Goal: Complete application form

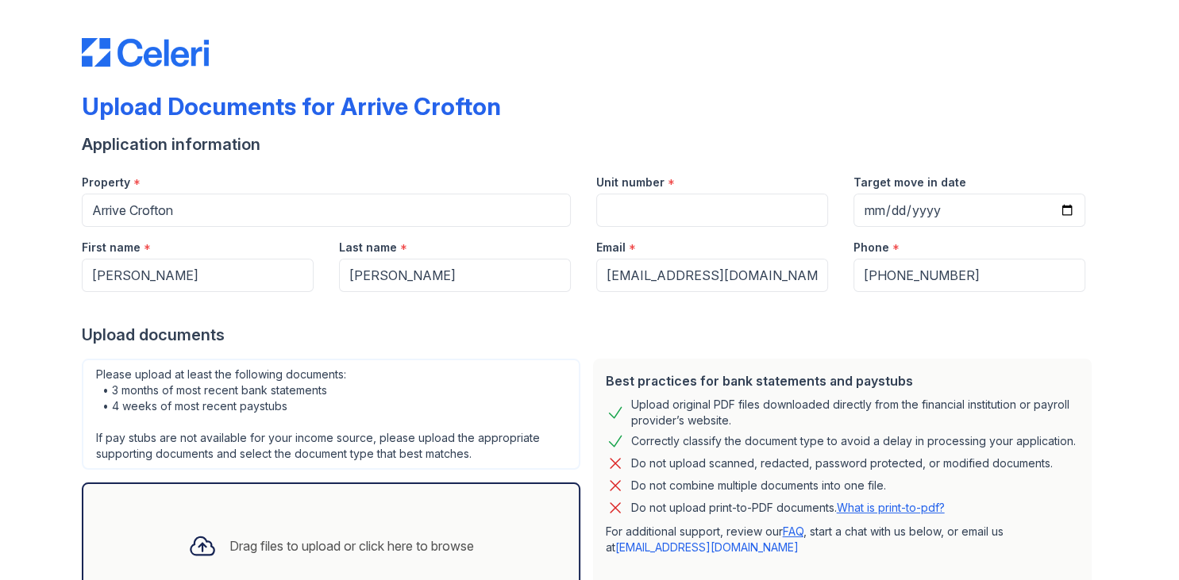
scroll to position [126, 0]
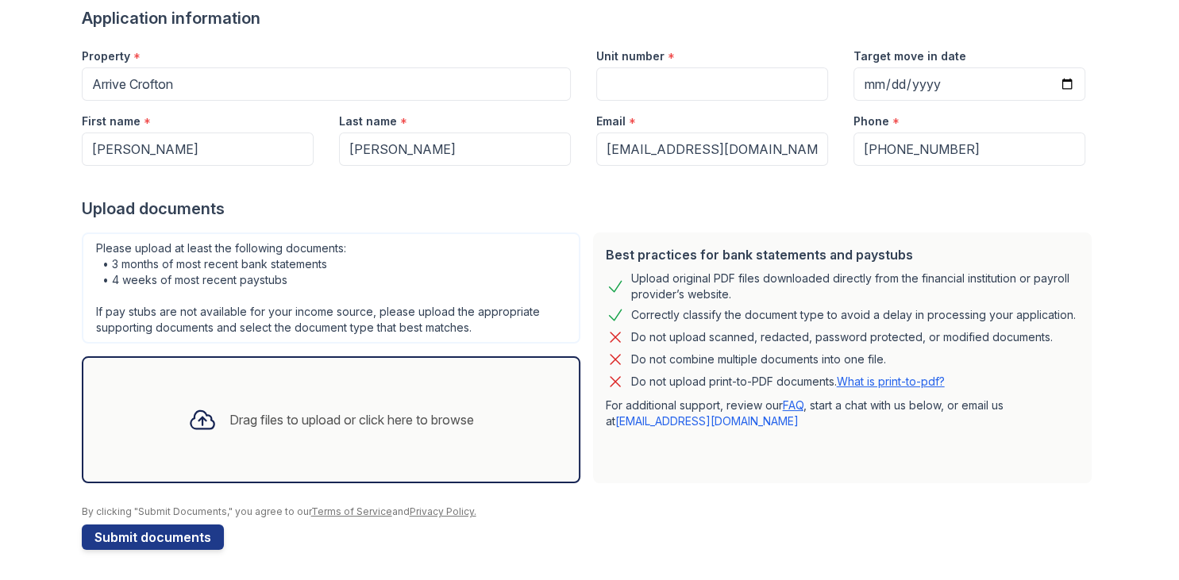
click at [320, 402] on div "Drag files to upload or click here to browse" at bounding box center [330, 420] width 311 height 54
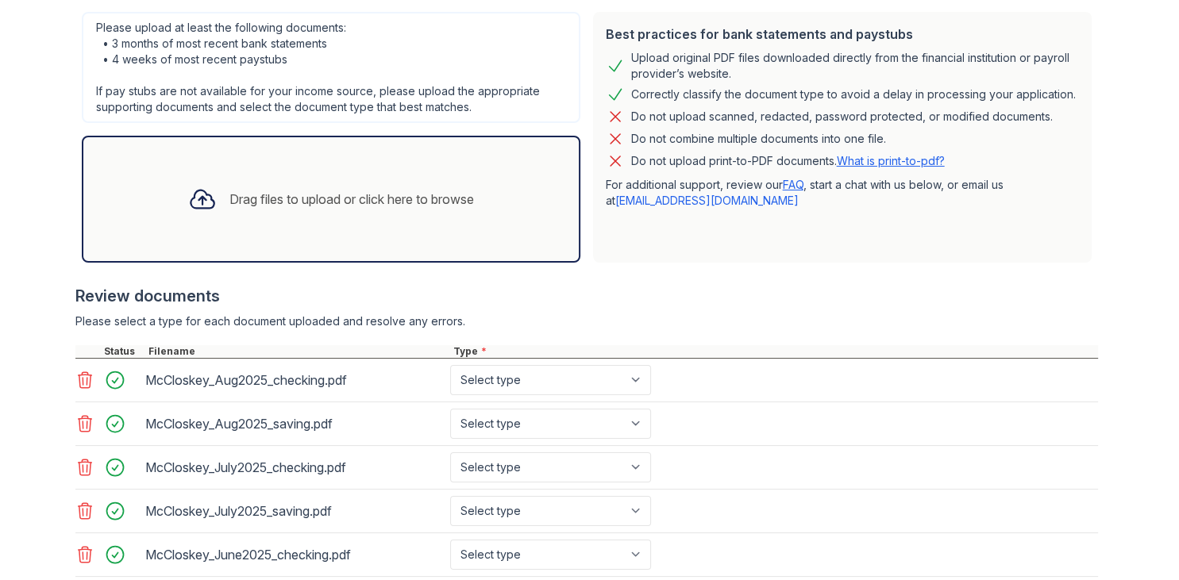
scroll to position [348, 0]
click at [450, 364] on select "Select type Paystub Bank Statement Offer Letter Tax Documents Benefit Award Let…" at bounding box center [550, 379] width 201 height 30
select select "bank_statement"
click option "Bank Statement" at bounding box center [0, 0] width 0 height 0
click at [450, 408] on select "Select type Paystub Bank Statement Offer Letter Tax Documents Benefit Award Let…" at bounding box center [550, 423] width 201 height 30
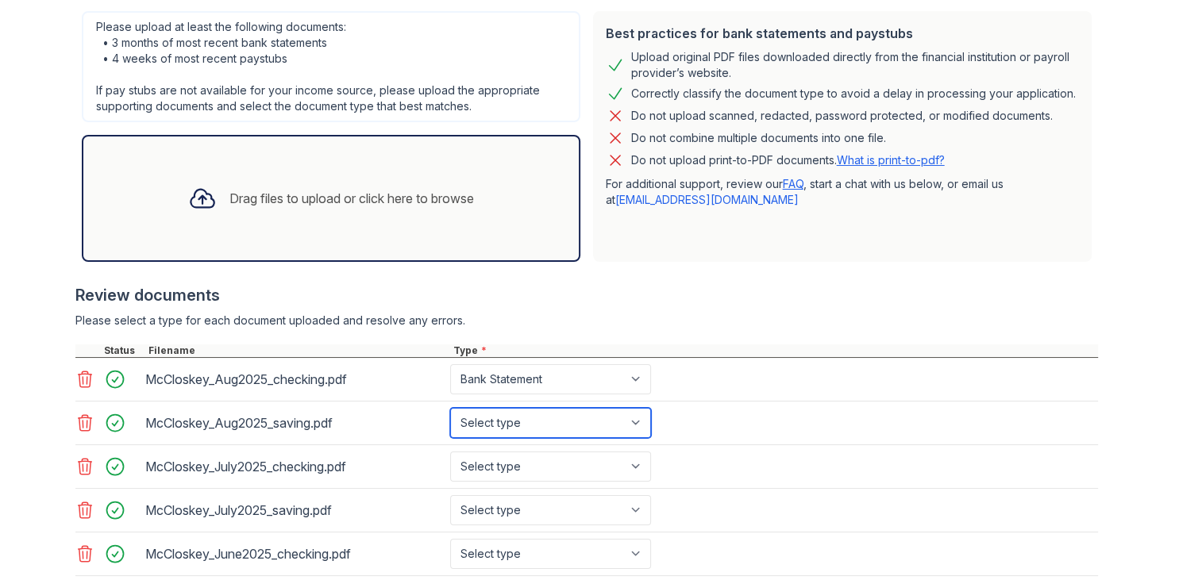
select select "bank_statement"
click option "Bank Statement" at bounding box center [0, 0] width 0 height 0
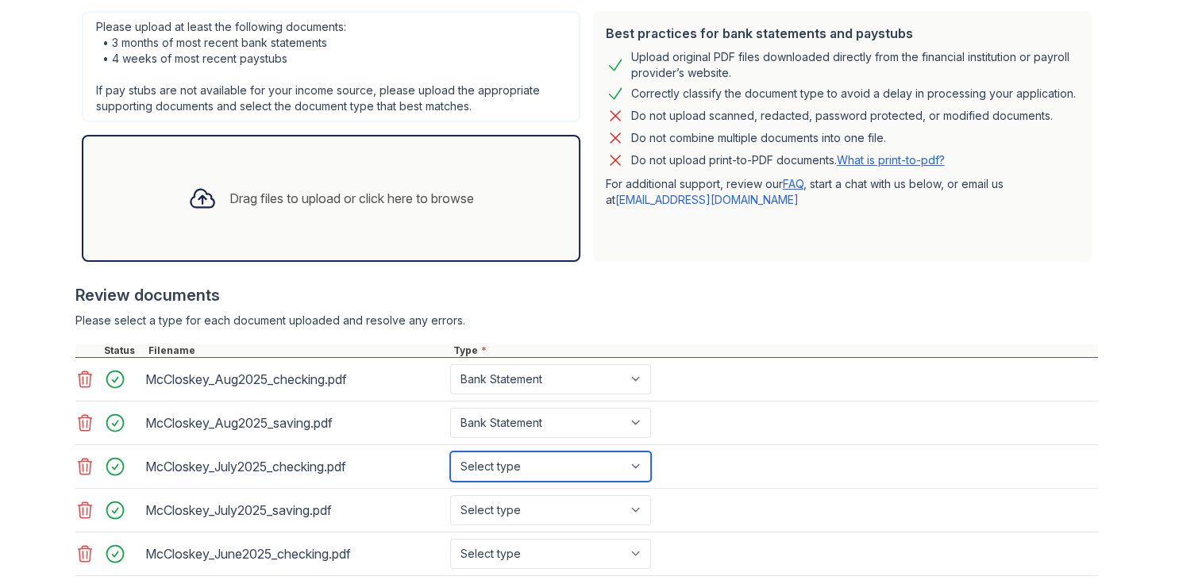
click at [450, 452] on select "Select type Paystub Bank Statement Offer Letter Tax Documents Benefit Award Let…" at bounding box center [550, 467] width 201 height 30
select select "bank_statement"
click option "Bank Statement" at bounding box center [0, 0] width 0 height 0
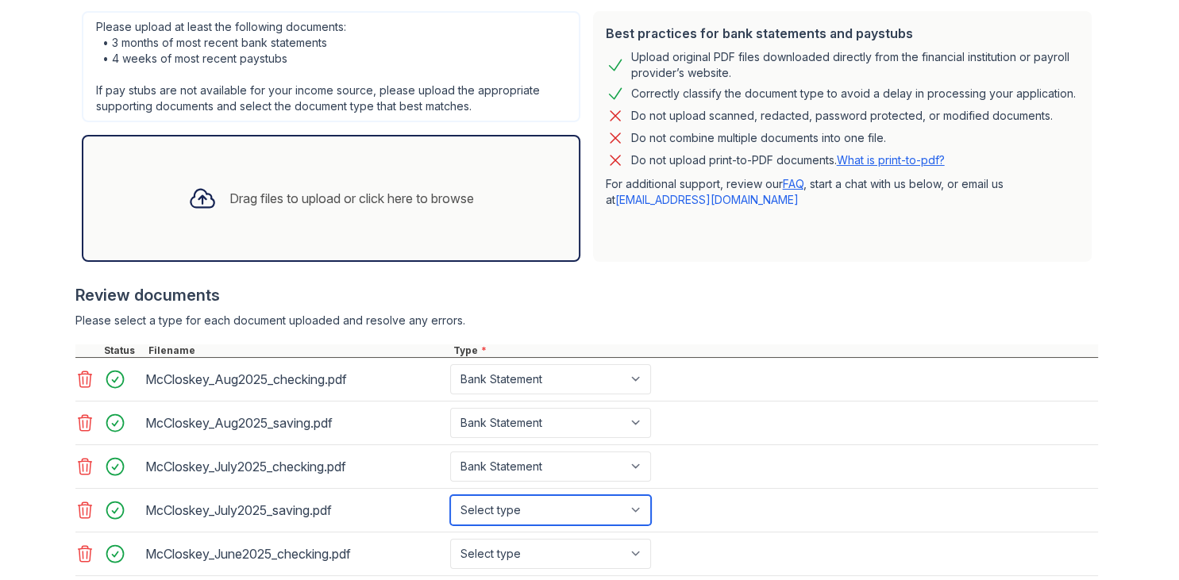
click at [450, 495] on select "Select type Paystub Bank Statement Offer Letter Tax Documents Benefit Award Let…" at bounding box center [550, 510] width 201 height 30
select select "bank_statement"
click option "Bank Statement" at bounding box center [0, 0] width 0 height 0
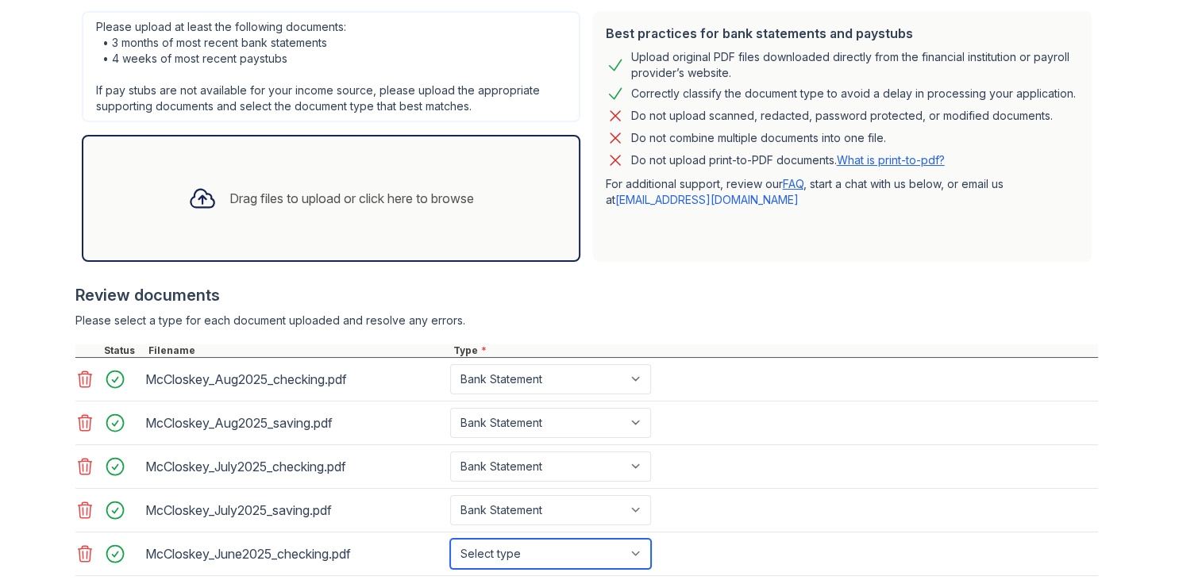
click at [450, 539] on select "Select type Paystub Bank Statement Offer Letter Tax Documents Benefit Award Let…" at bounding box center [550, 554] width 201 height 30
select select "bank_statement"
click option "Bank Statement" at bounding box center [0, 0] width 0 height 0
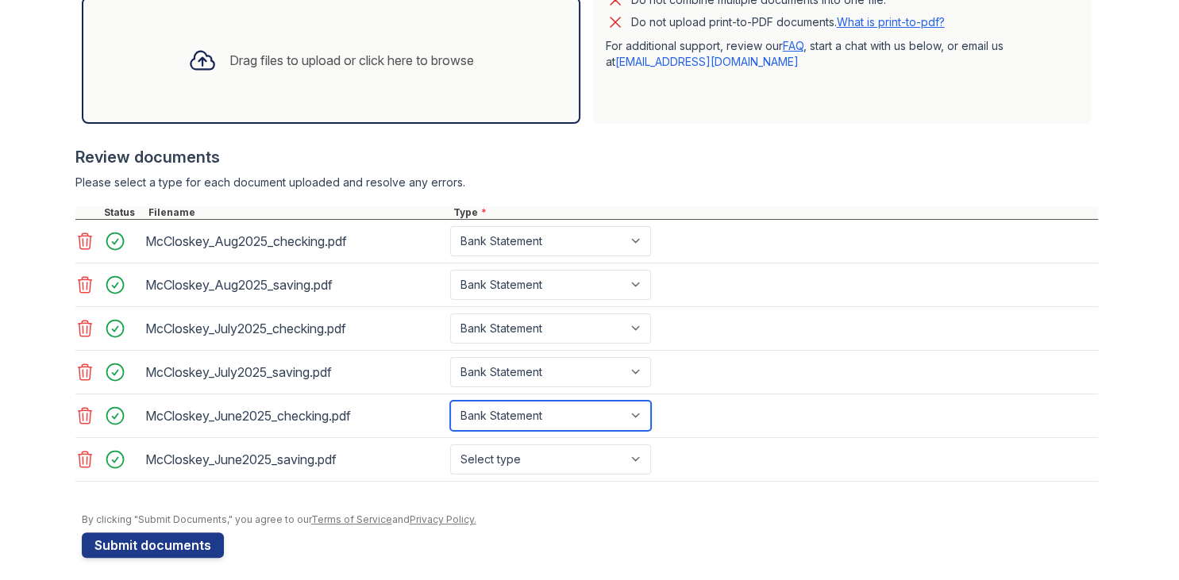
scroll to position [491, 0]
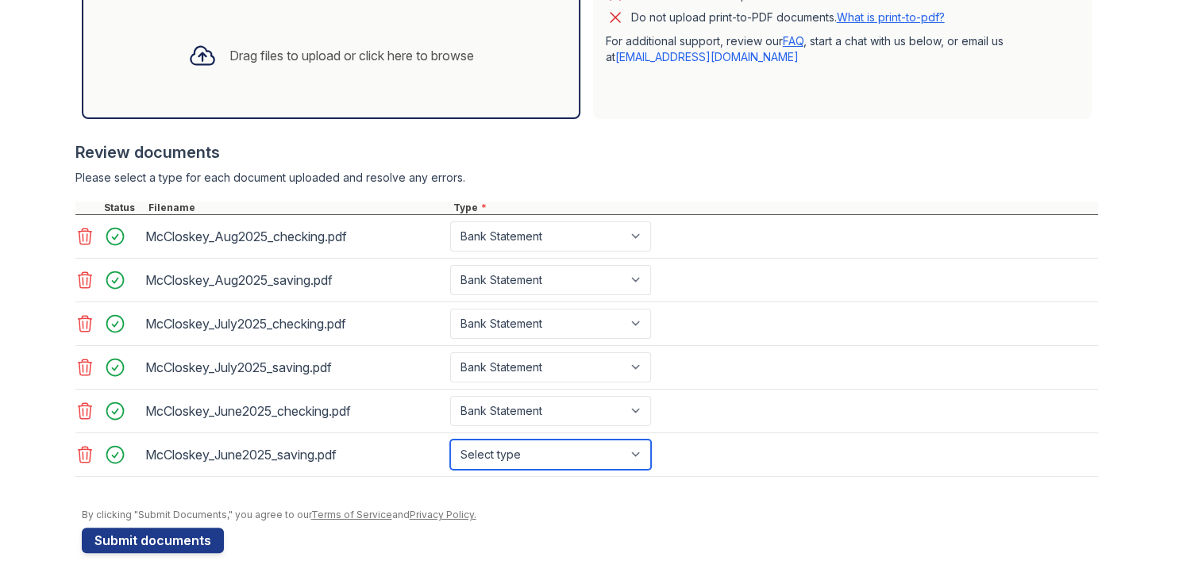
click at [450, 440] on select "Select type Paystub Bank Statement Offer Letter Tax Documents Benefit Award Let…" at bounding box center [550, 455] width 201 height 30
select select "bank_statement"
click option "Bank Statement" at bounding box center [0, 0] width 0 height 0
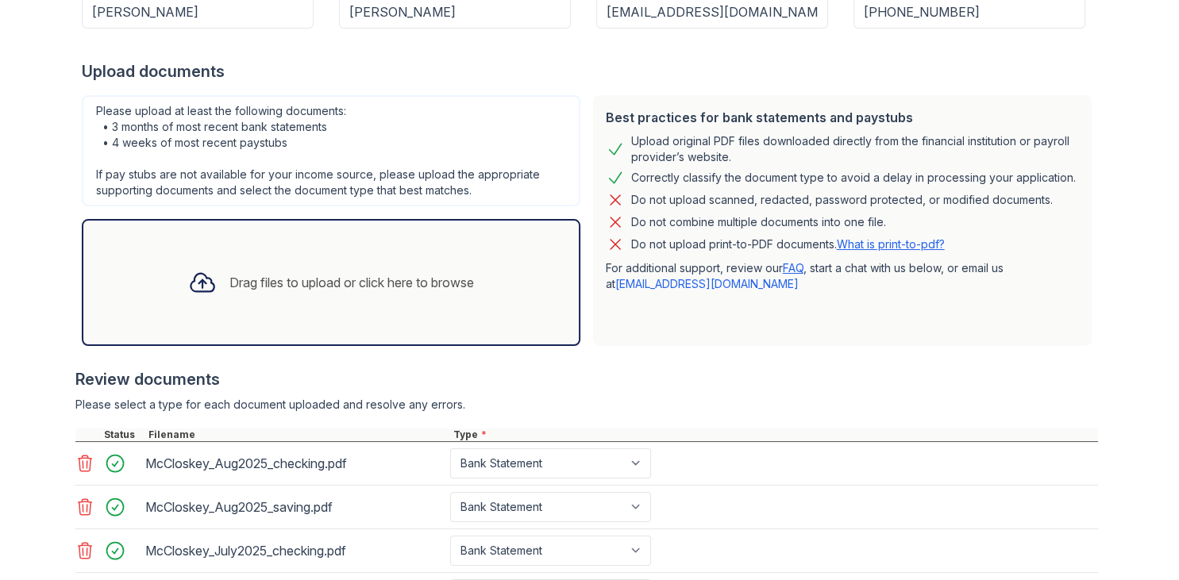
scroll to position [251, 0]
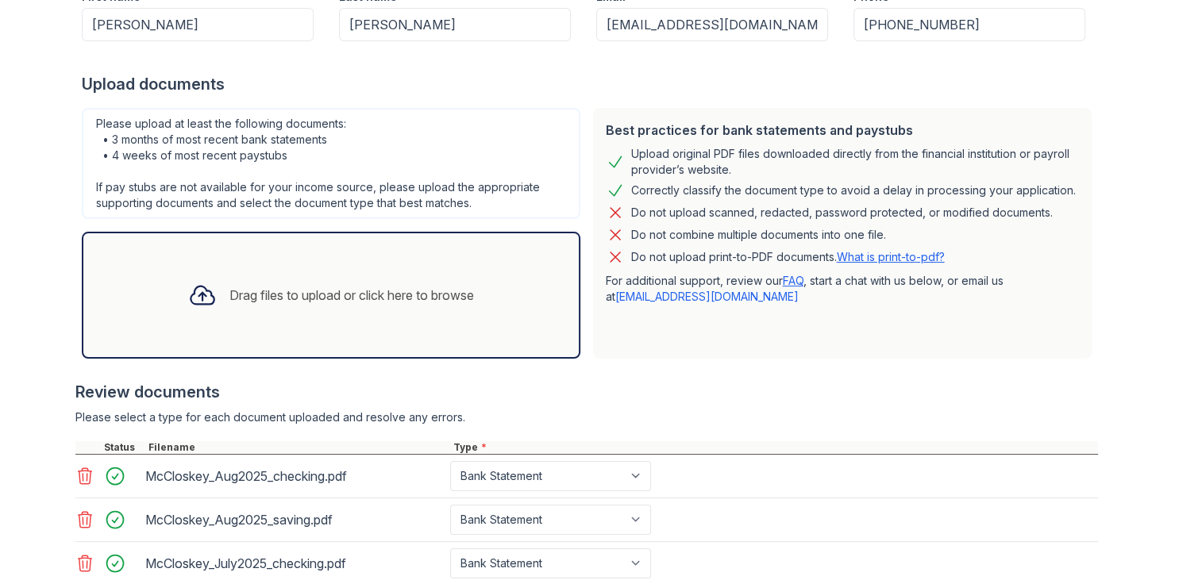
click at [344, 295] on div "Drag files to upload or click here to browse" at bounding box center [351, 295] width 244 height 19
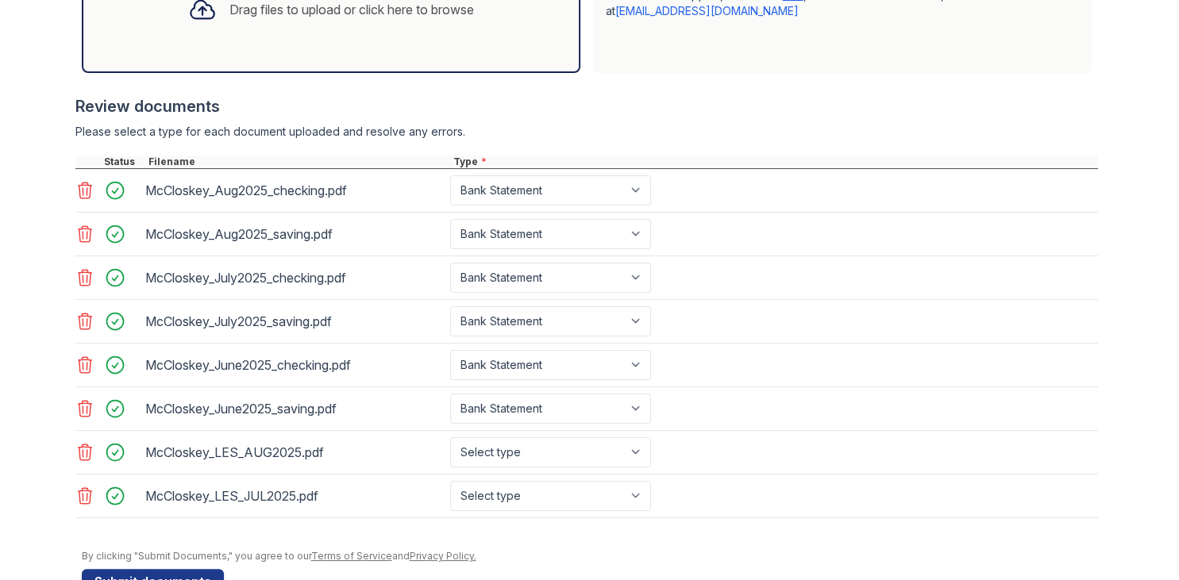
scroll to position [577, 0]
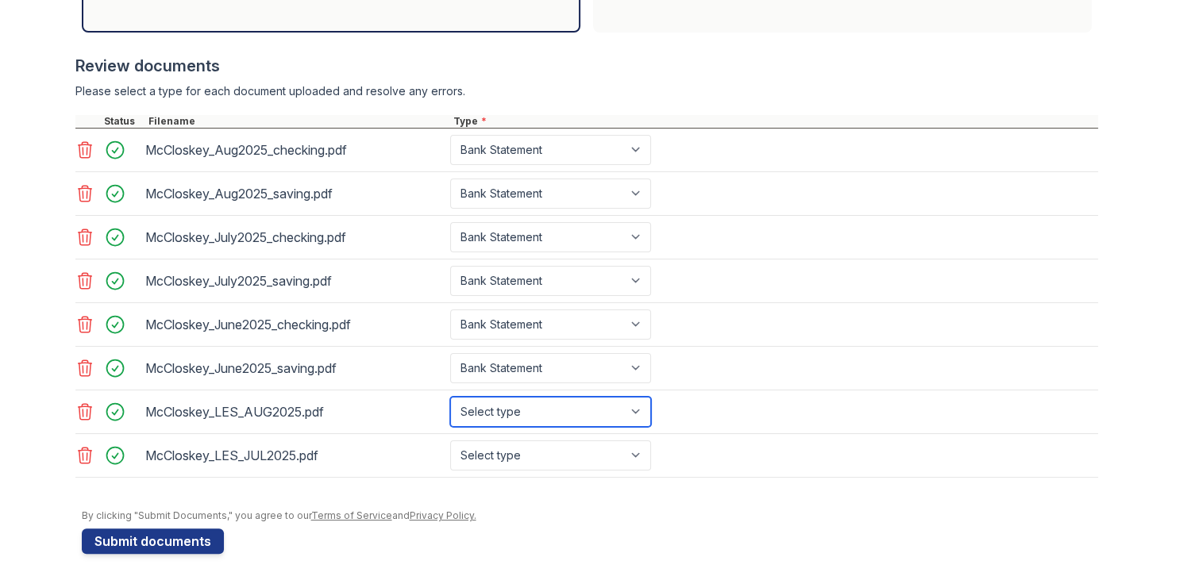
click at [450, 397] on select "Select type Paystub Bank Statement Offer Letter Tax Documents Benefit Award Let…" at bounding box center [550, 412] width 201 height 30
select select "paystub"
click option "Paystub" at bounding box center [0, 0] width 0 height 0
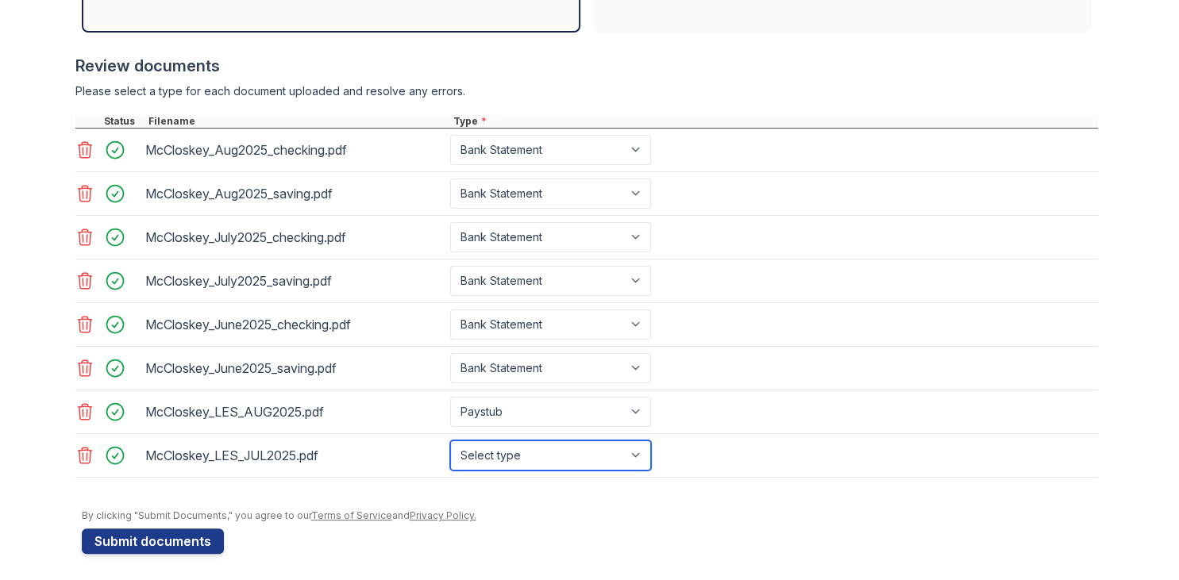
click at [450, 441] on select "Select type Paystub Bank Statement Offer Letter Tax Documents Benefit Award Let…" at bounding box center [550, 456] width 201 height 30
select select "paystub"
click option "Paystub" at bounding box center [0, 0] width 0 height 0
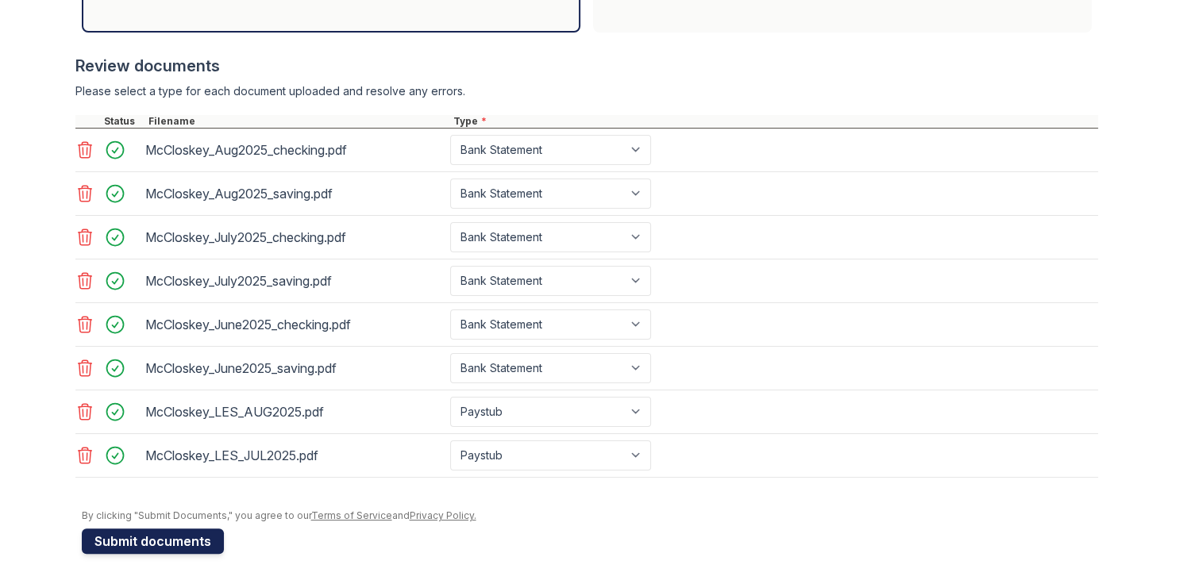
click at [140, 534] on button "Submit documents" at bounding box center [153, 541] width 142 height 25
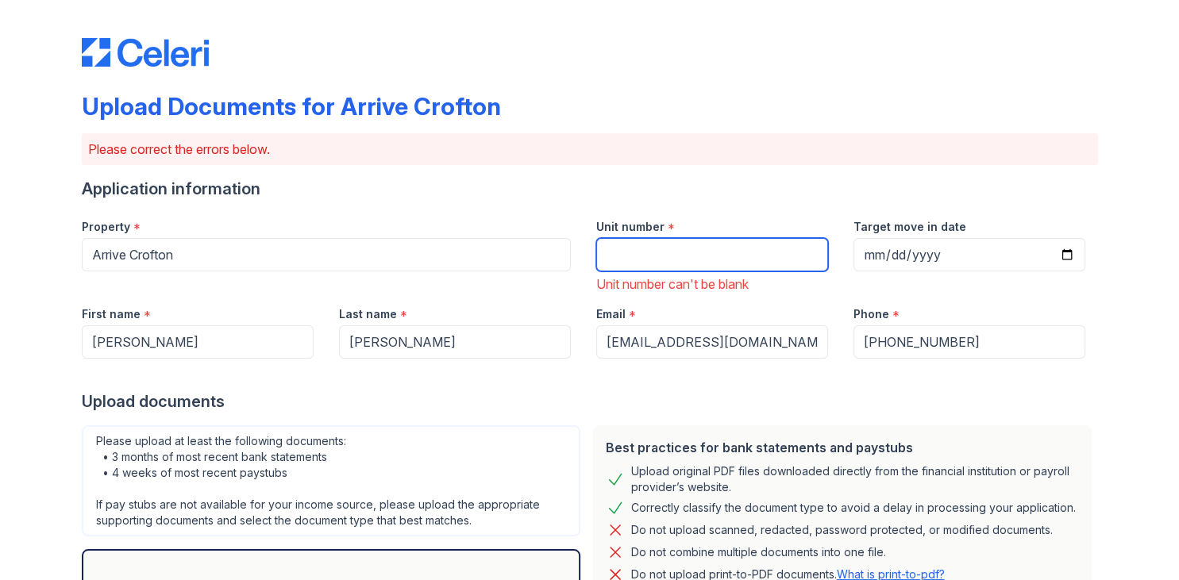
click at [646, 262] on input "Unit number" at bounding box center [712, 254] width 232 height 33
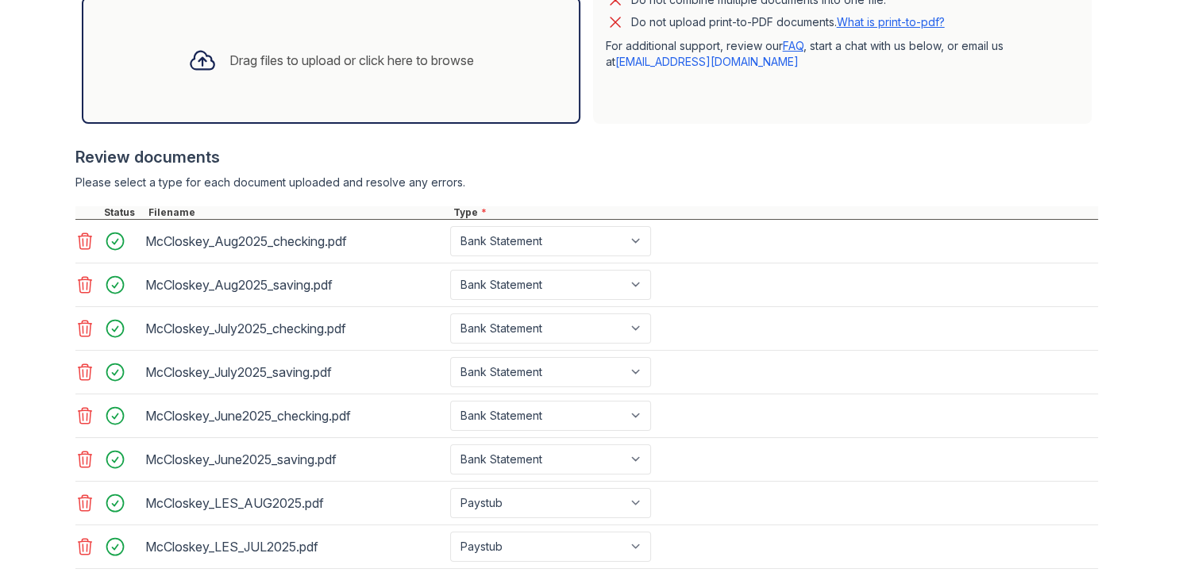
scroll to position [644, 0]
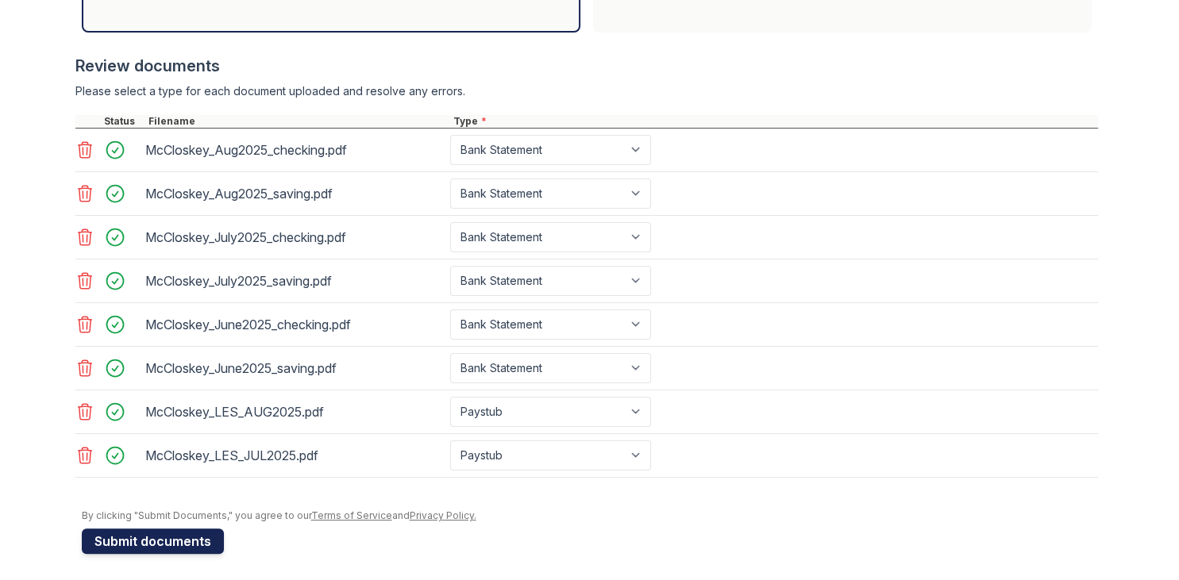
type input "302"
click at [119, 537] on button "Submit documents" at bounding box center [153, 541] width 142 height 25
